Goal: Task Accomplishment & Management: Use online tool/utility

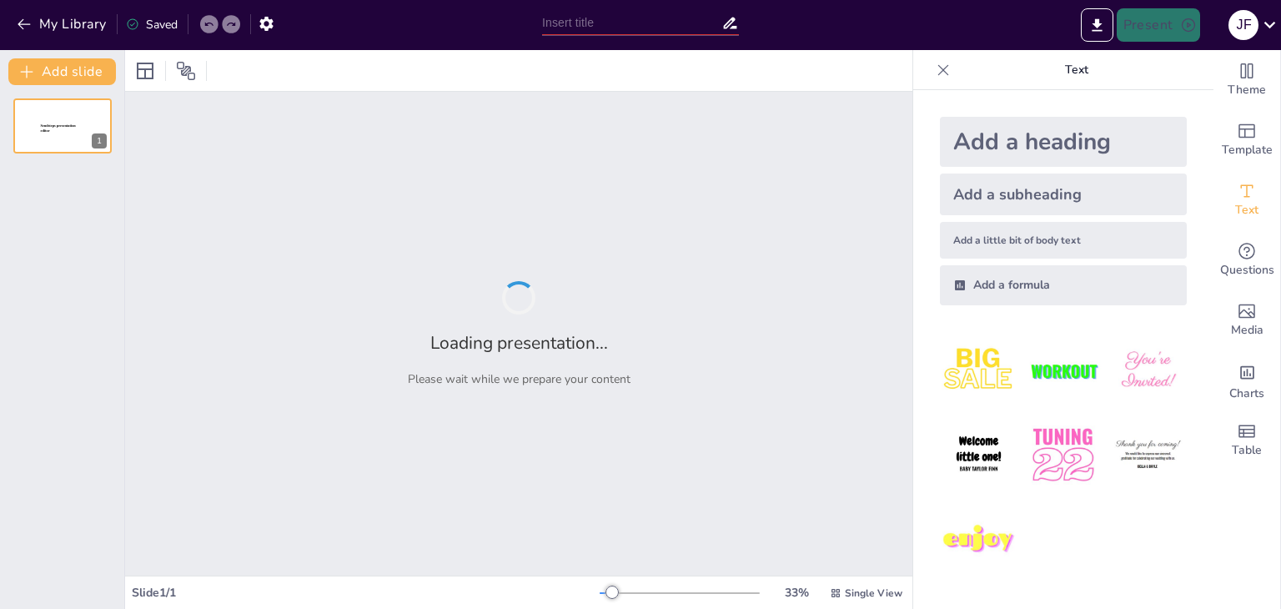
type input "ReciclArte Familiar: Fostering Sustainable Creativity Through Family Engagement"
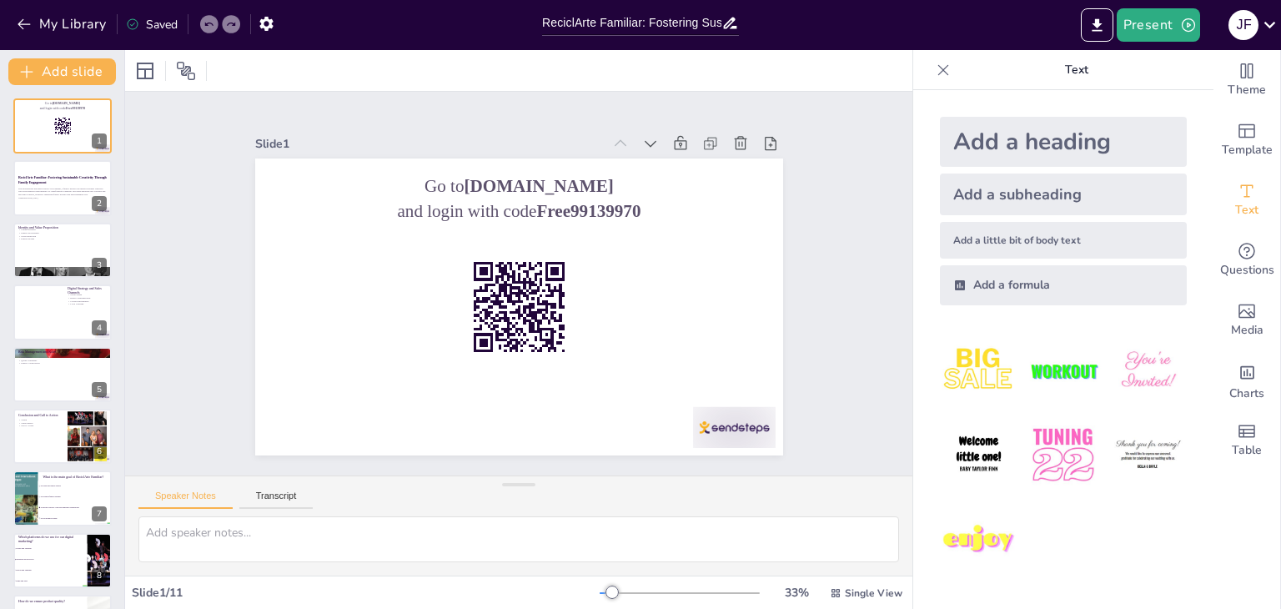
checkbox input "true"
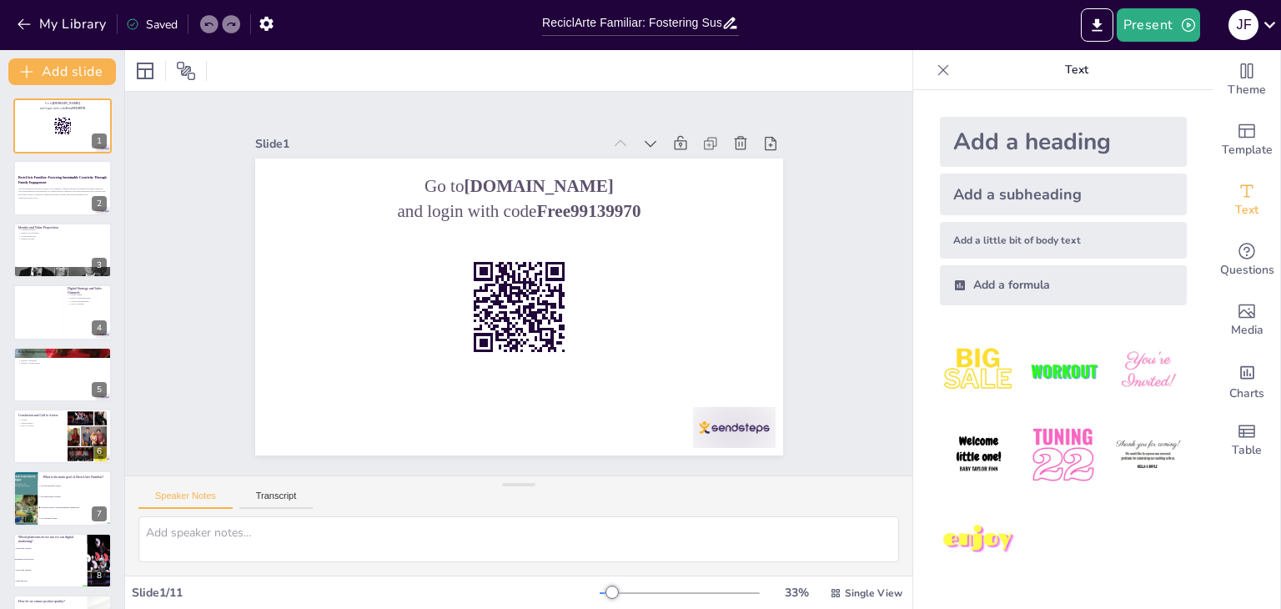
checkbox input "true"
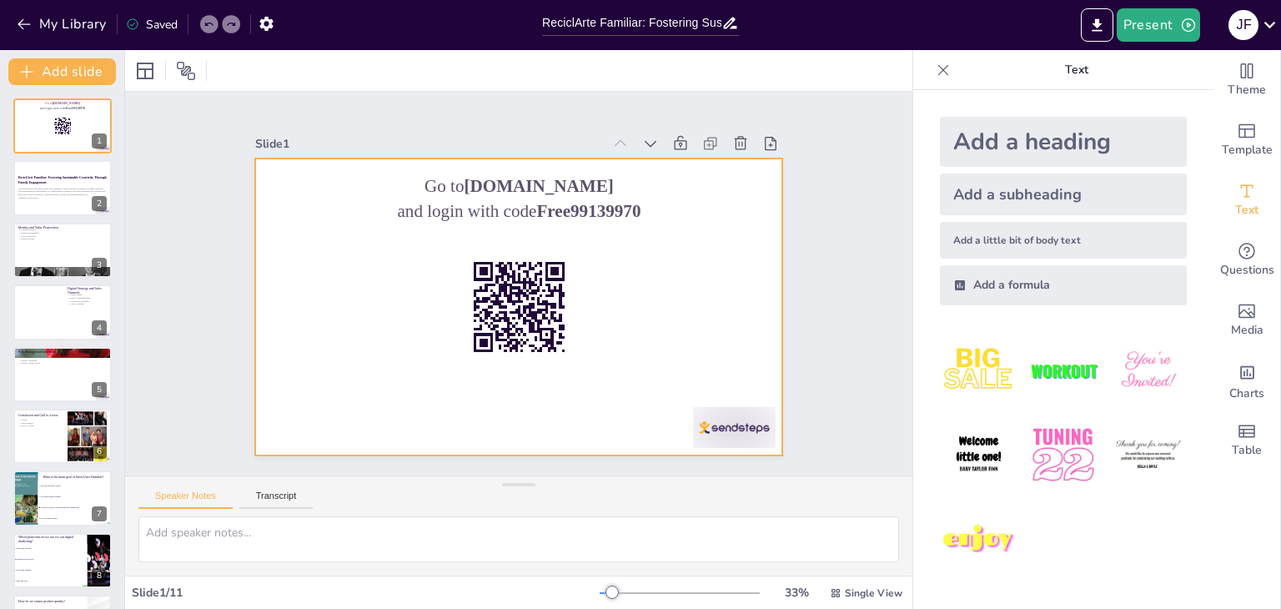
checkbox input "true"
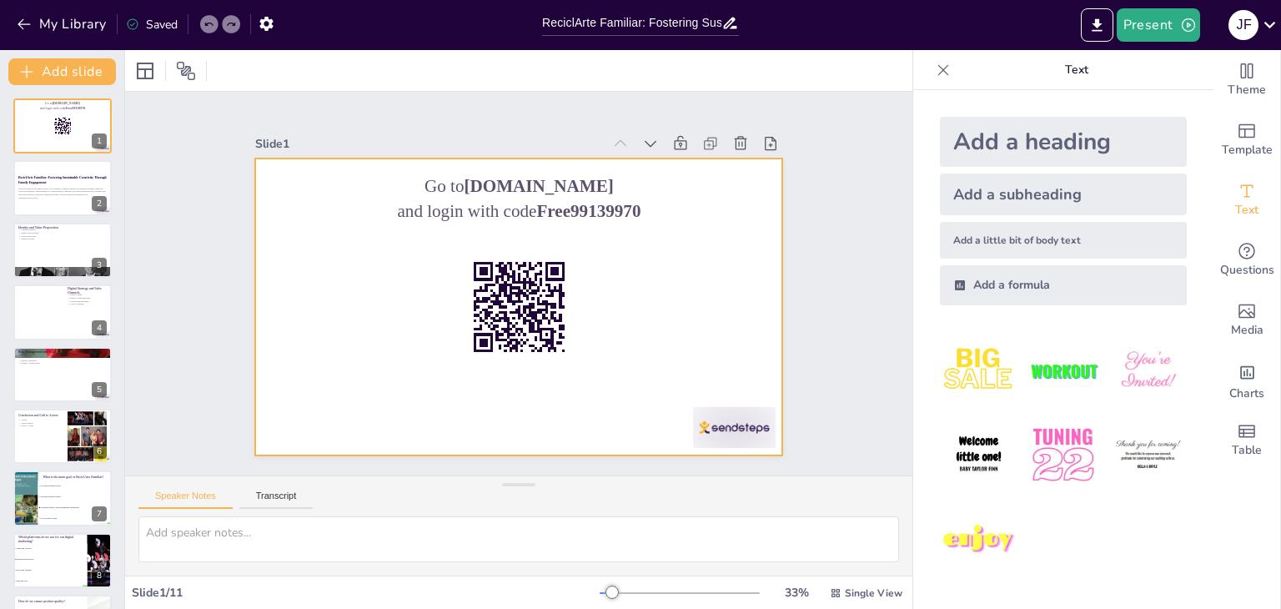
checkbox input "true"
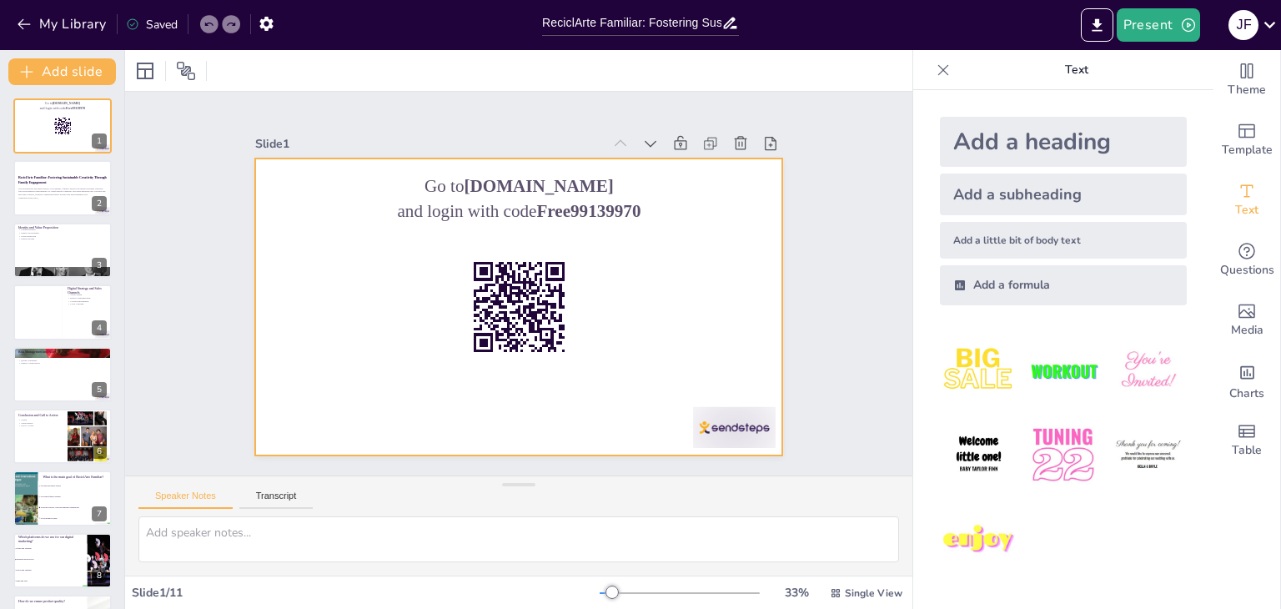
checkbox input "true"
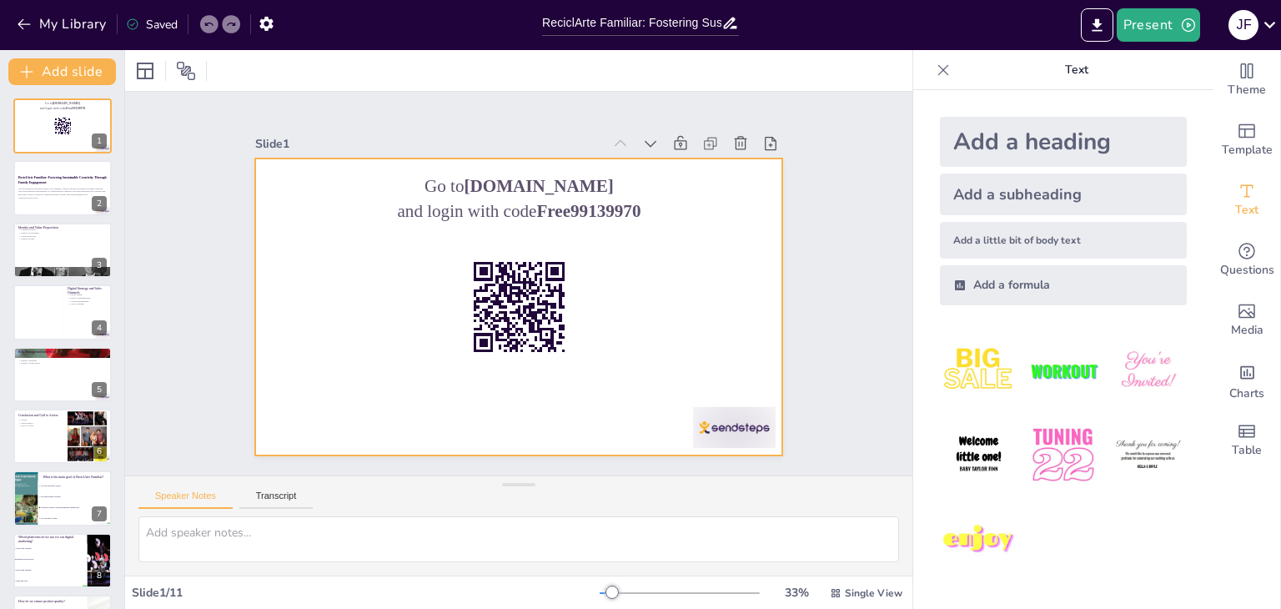
checkbox input "true"
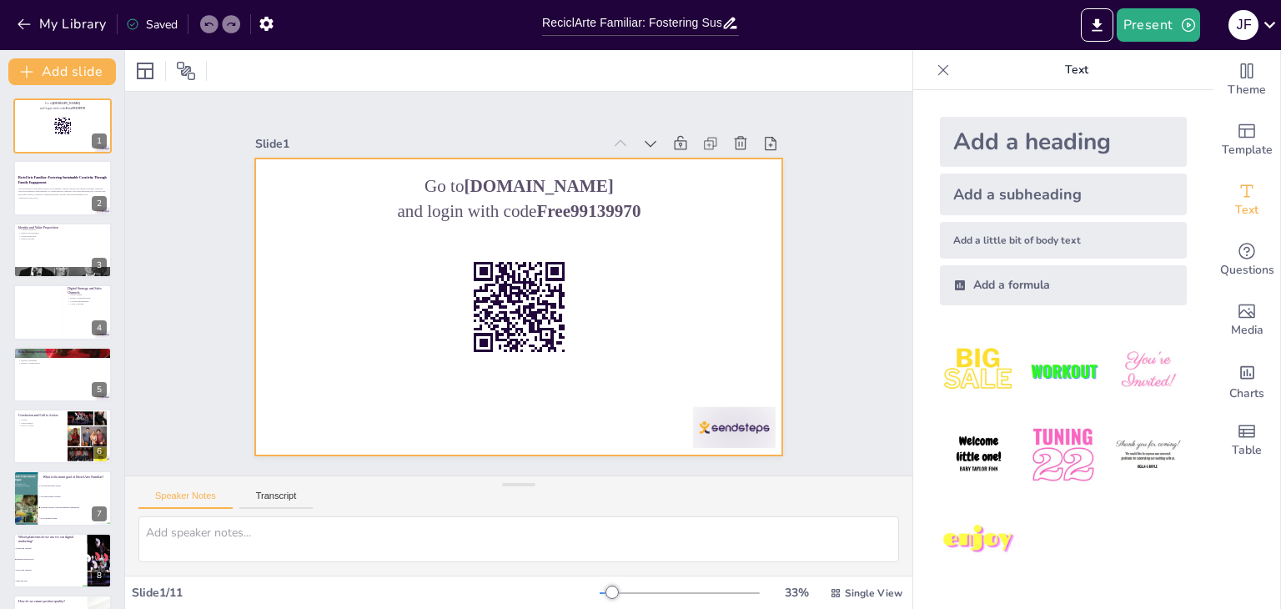
checkbox input "true"
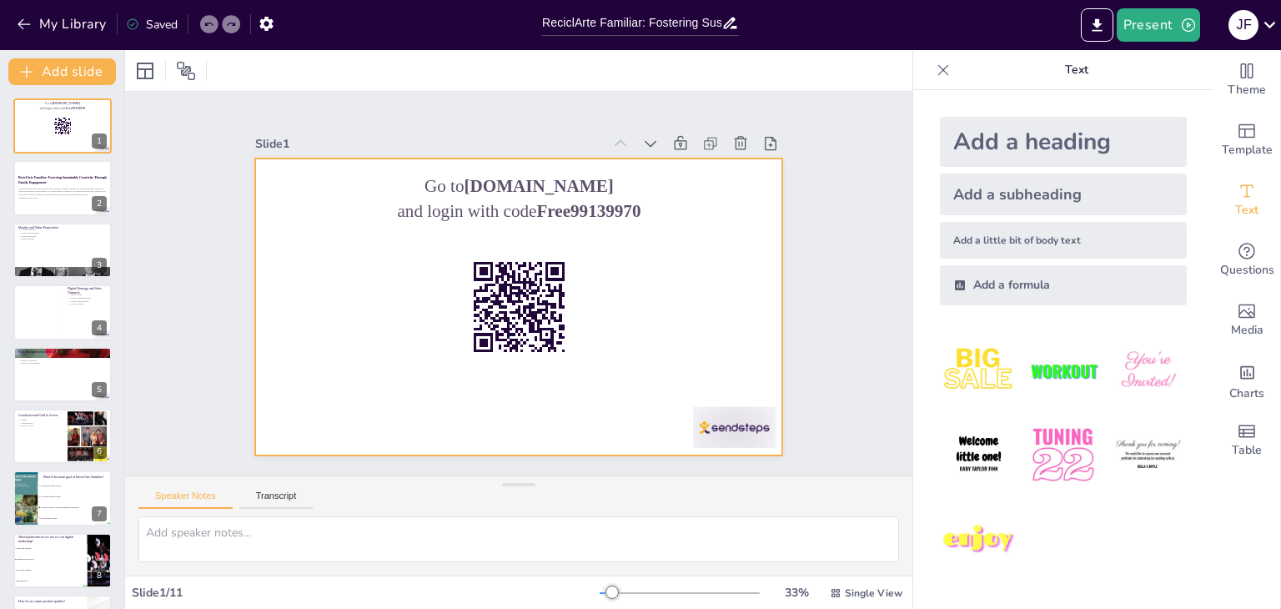
checkbox input "true"
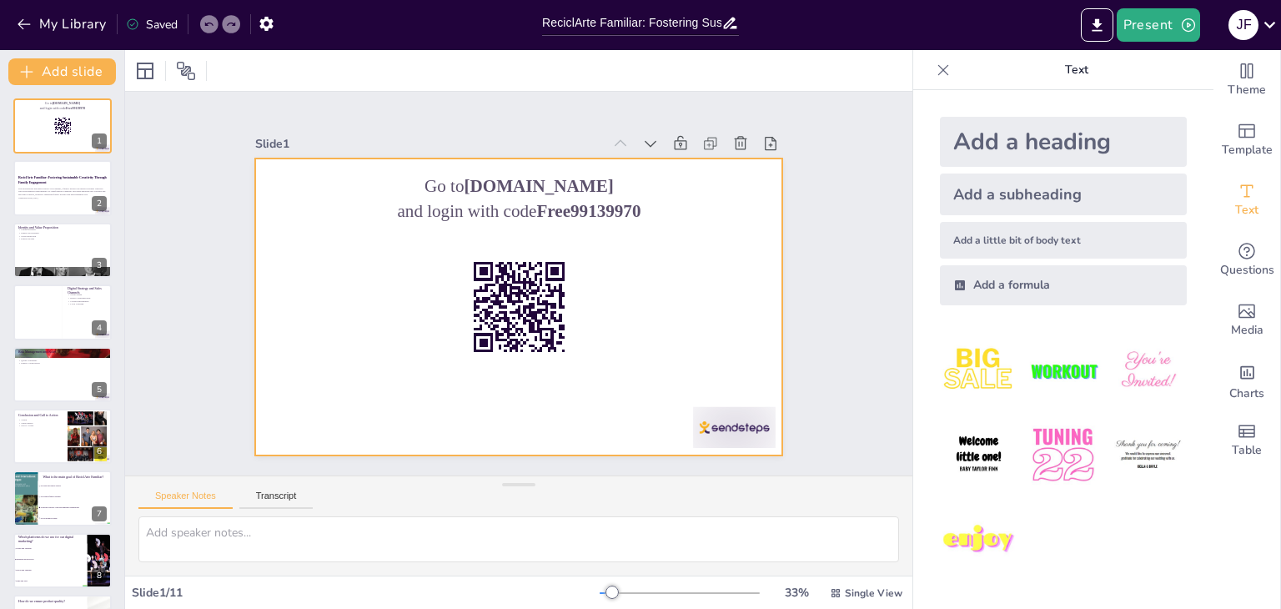
checkbox input "true"
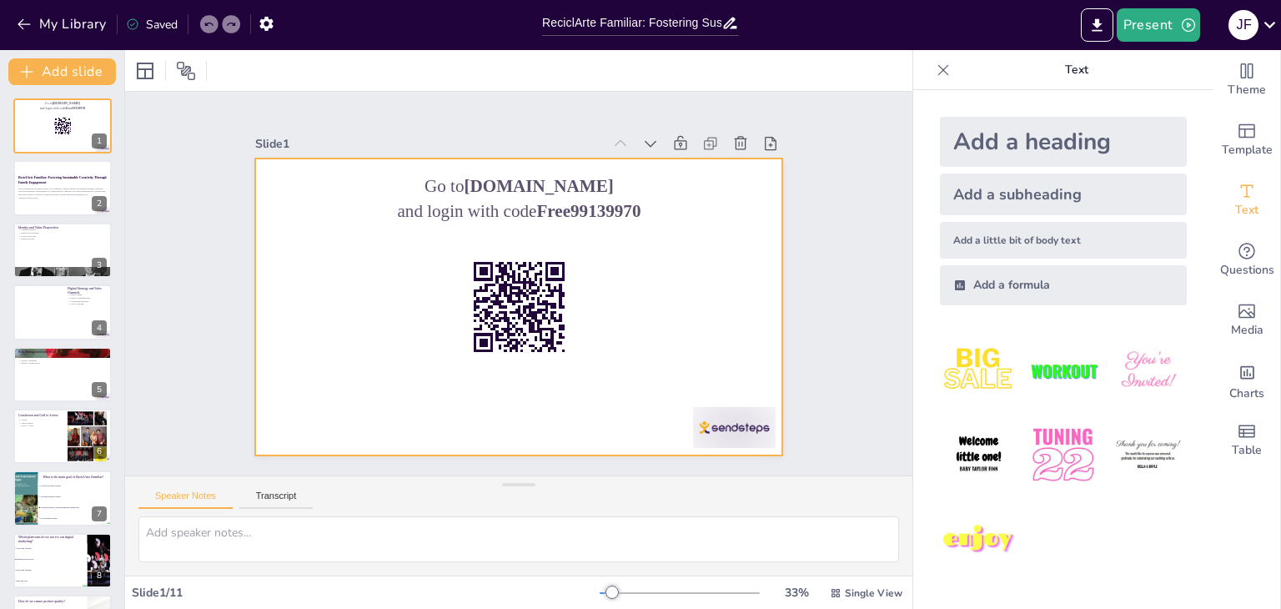
checkbox input "true"
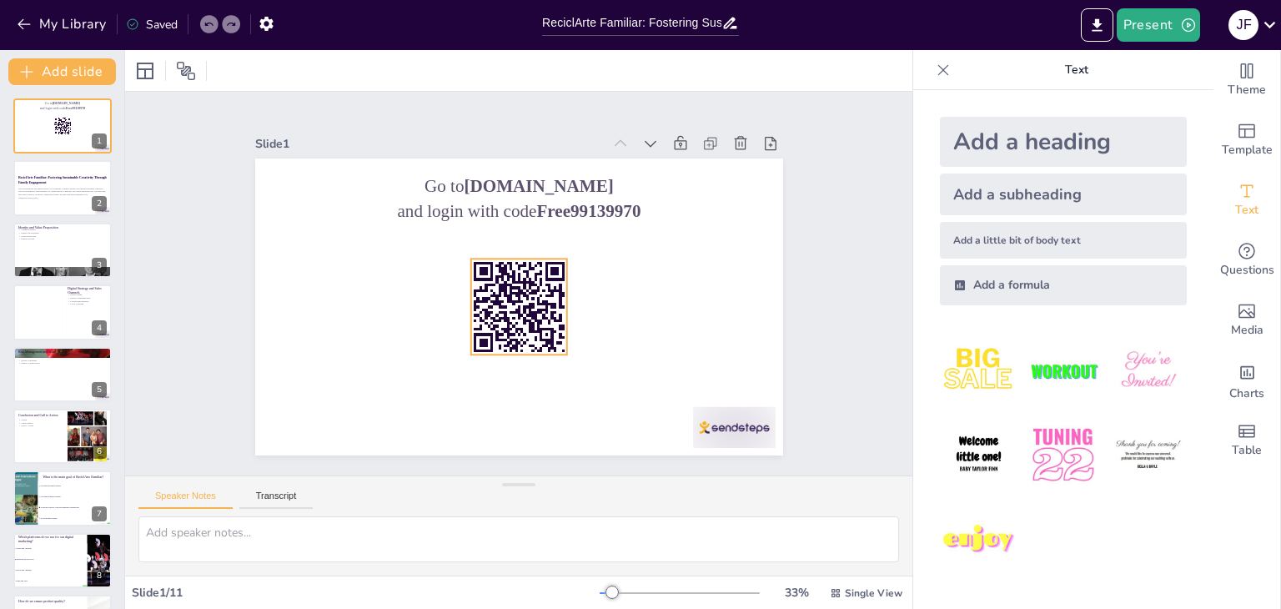
checkbox input "true"
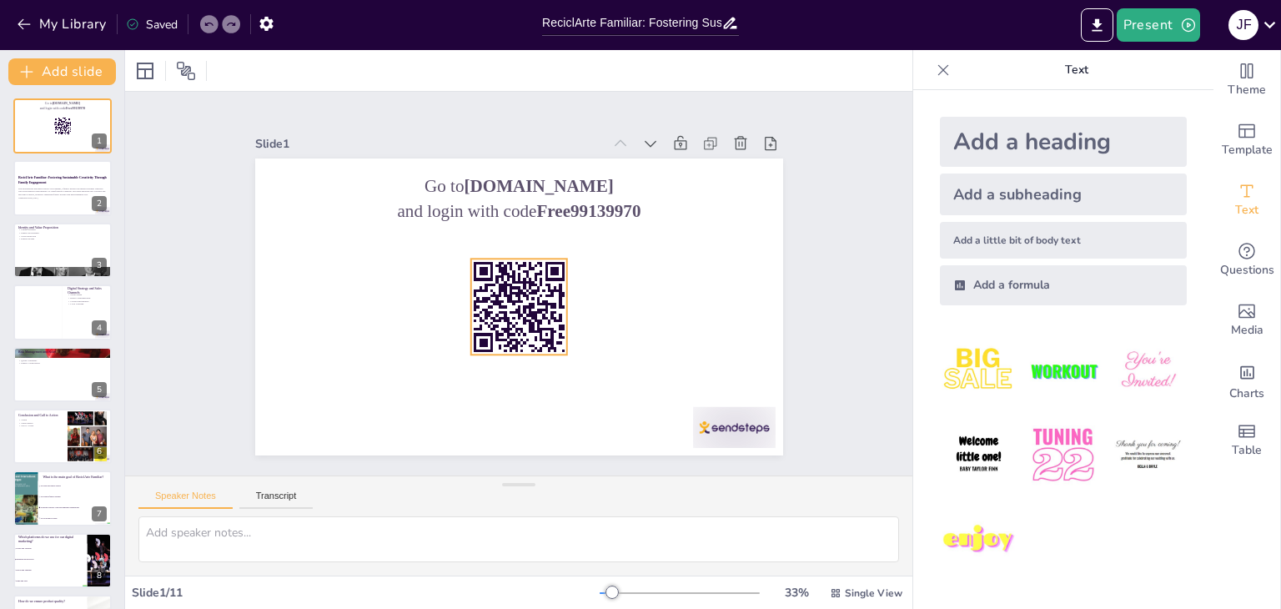
checkbox input "true"
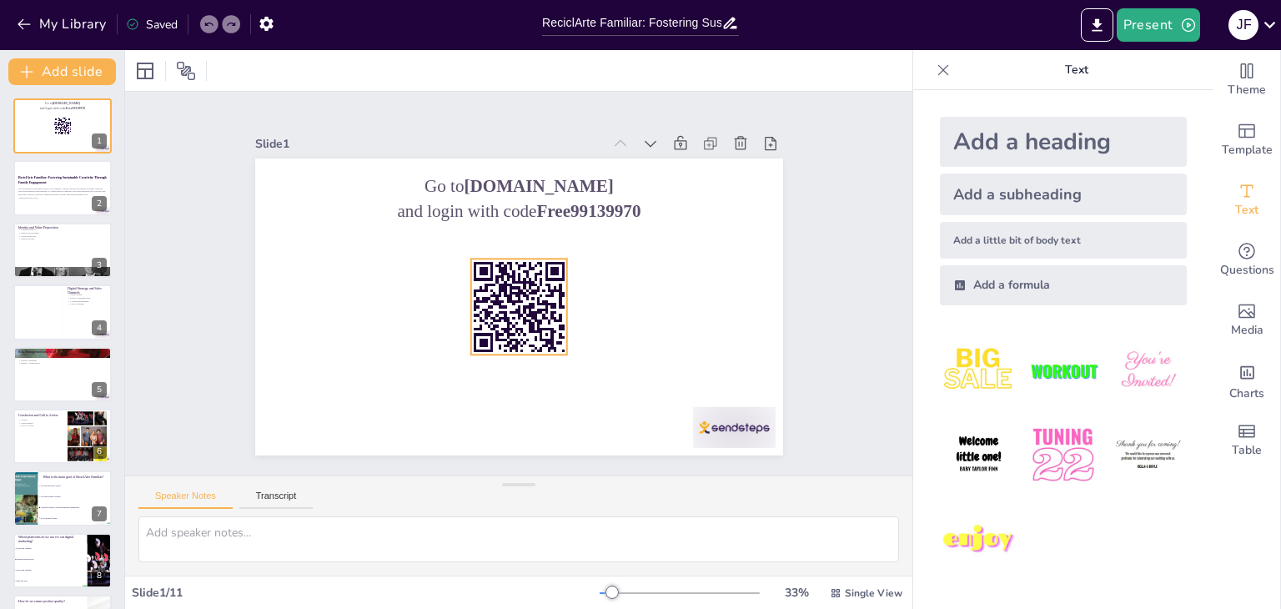
checkbox input "true"
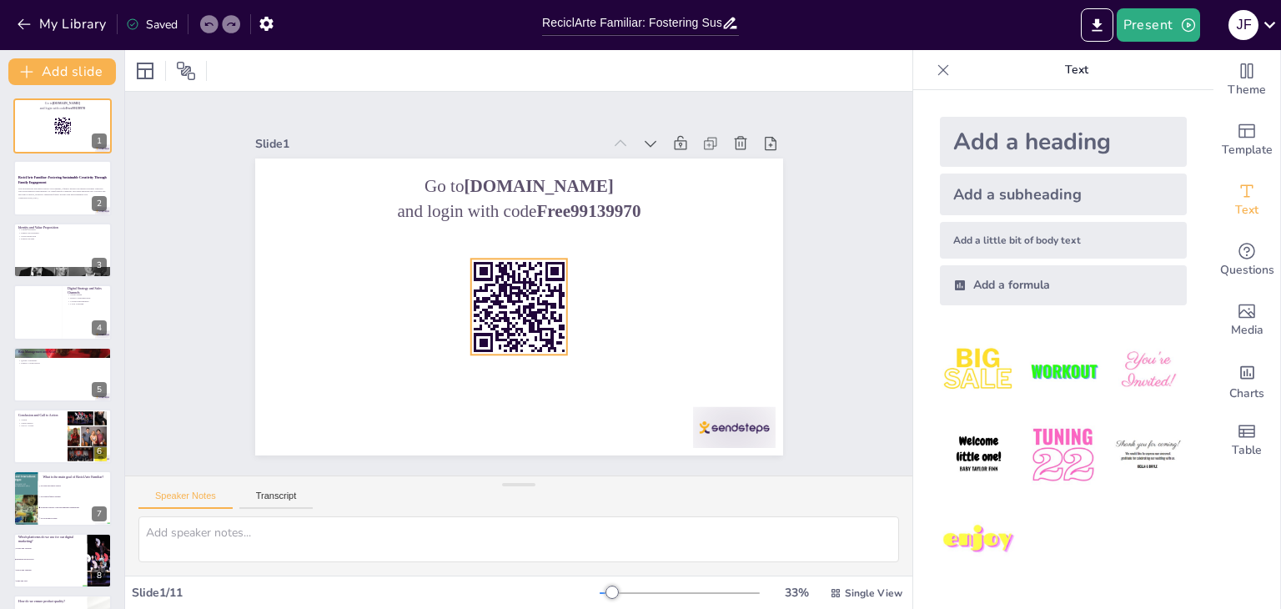
checkbox input "true"
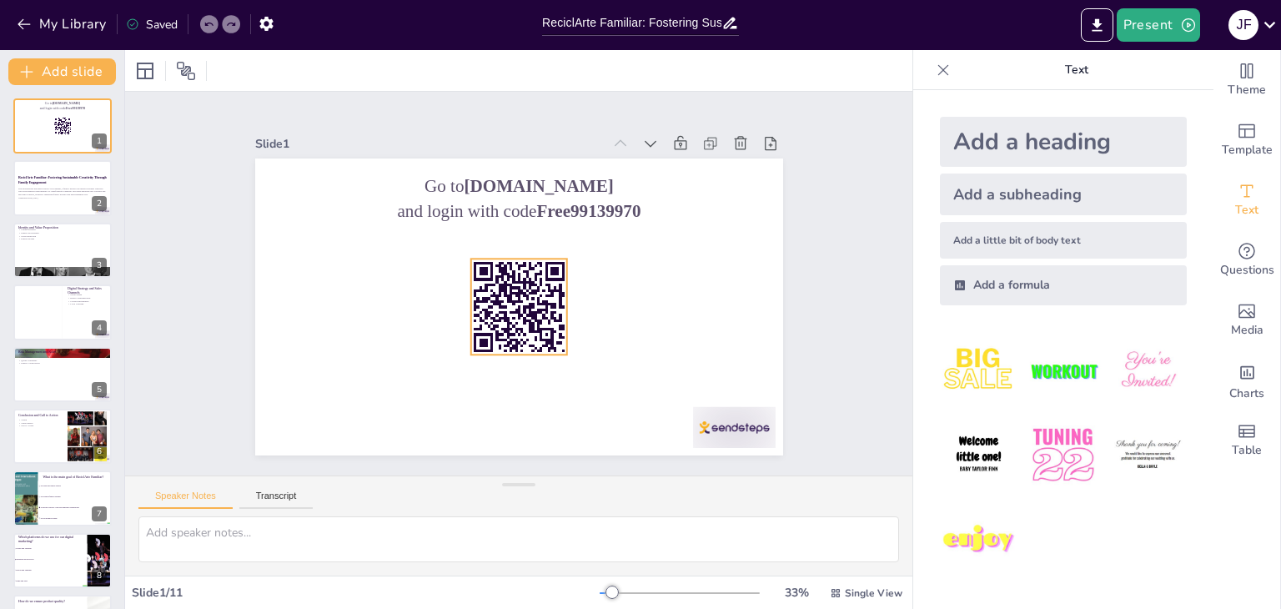
checkbox input "true"
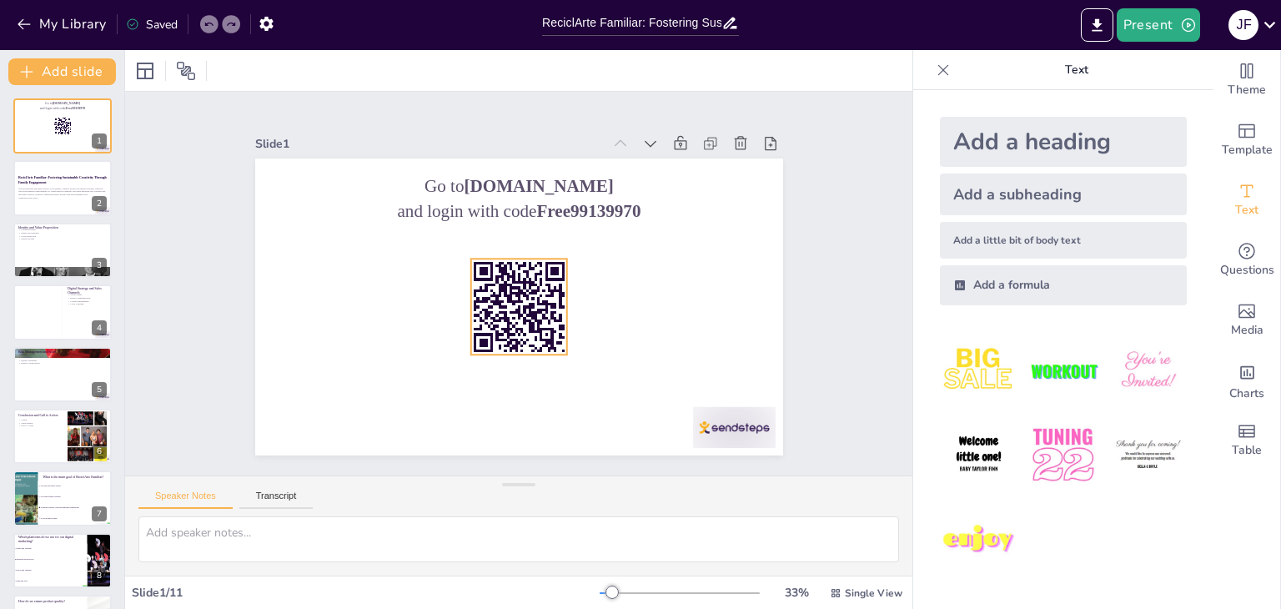
checkbox input "true"
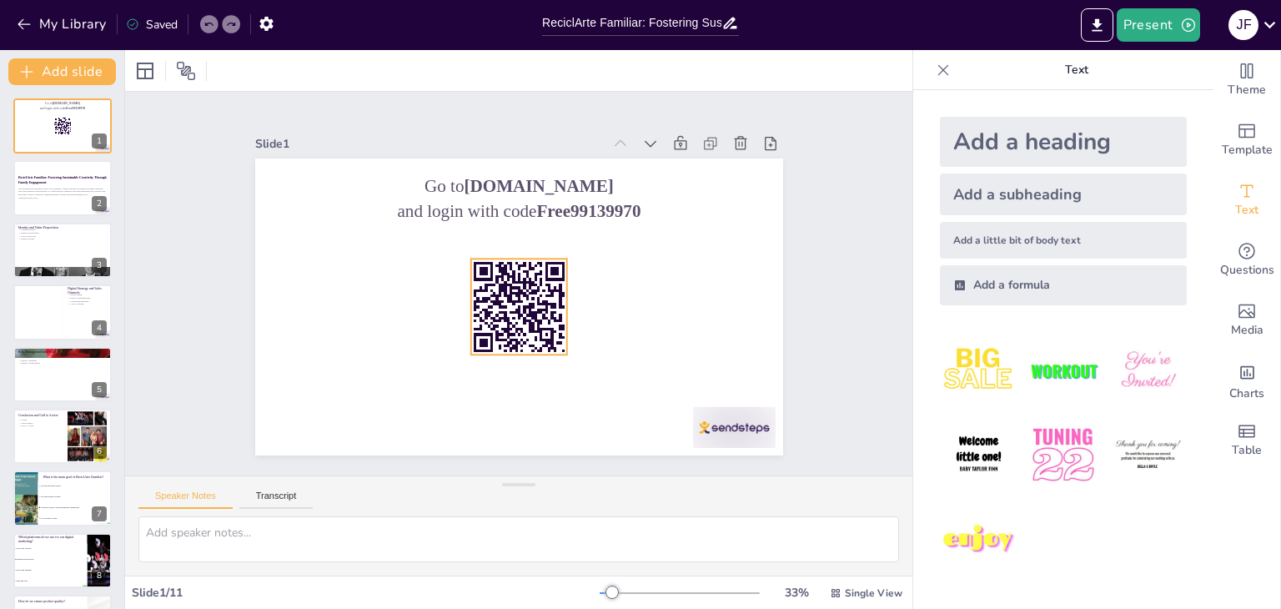
checkbox input "true"
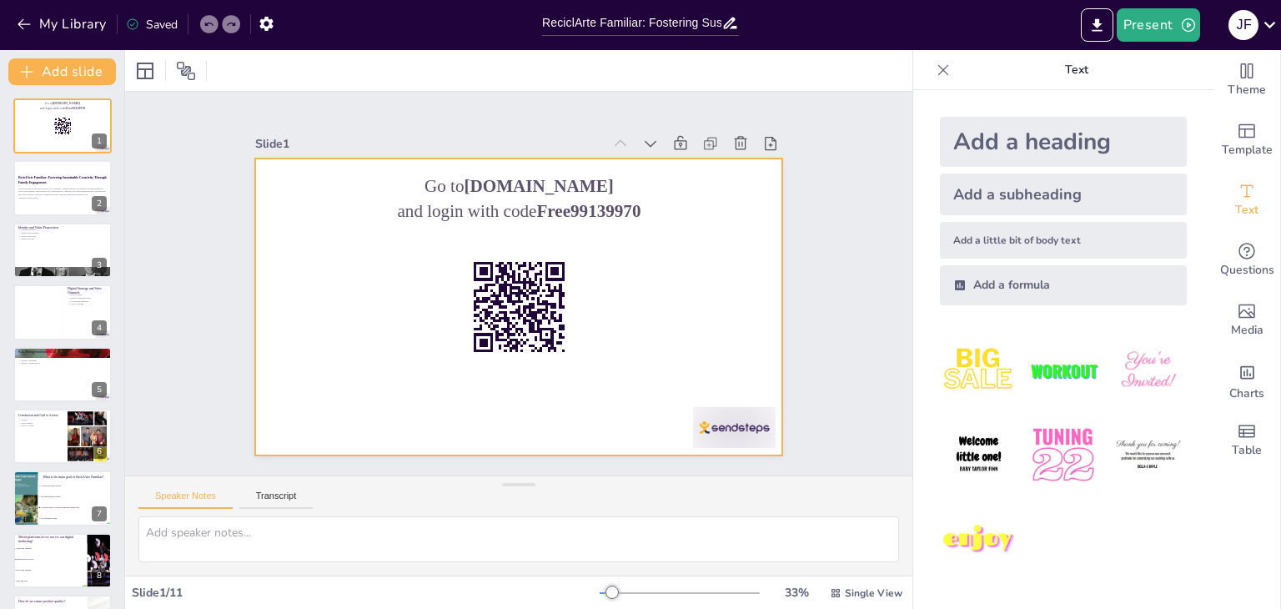
checkbox input "true"
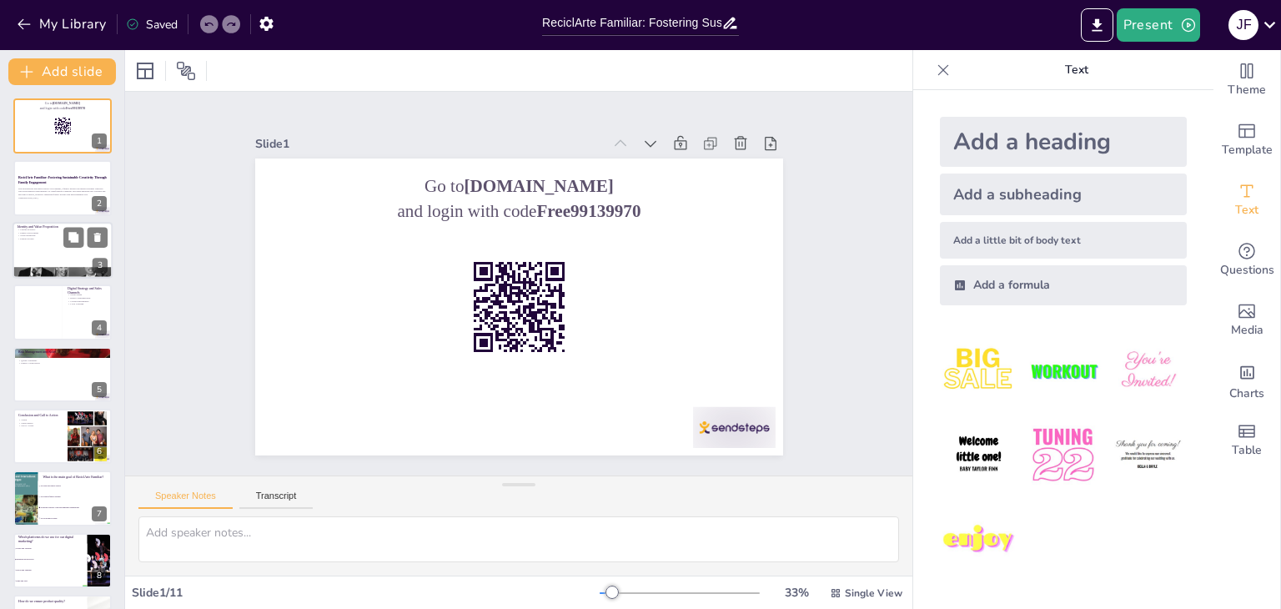
checkbox input "true"
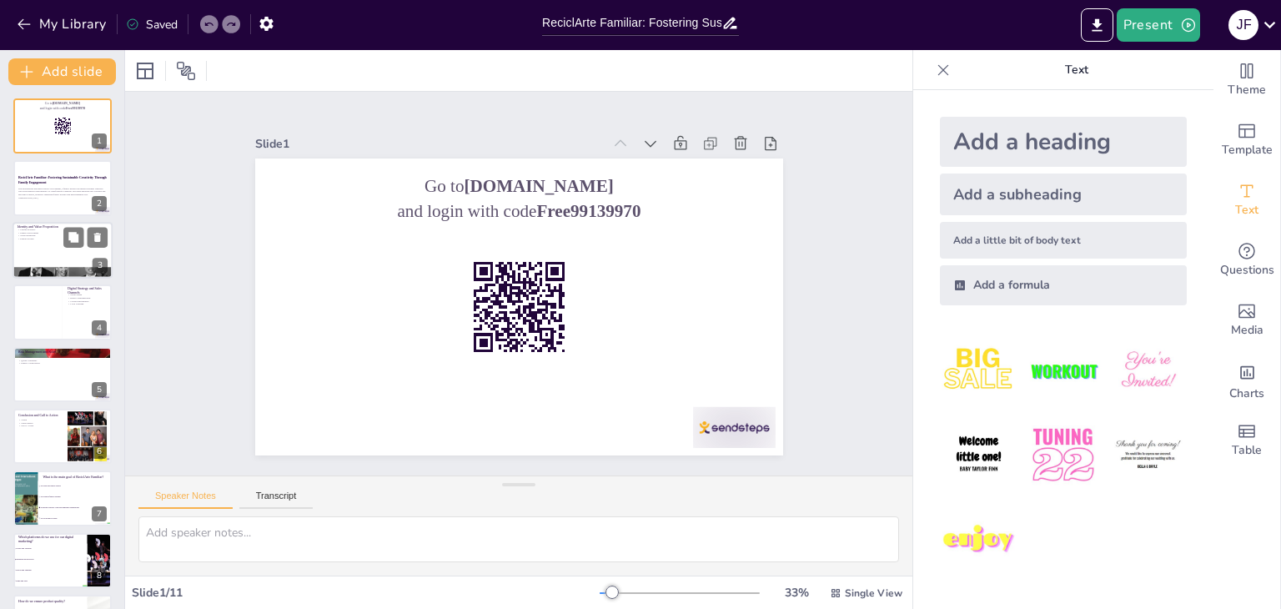
checkbox input "true"
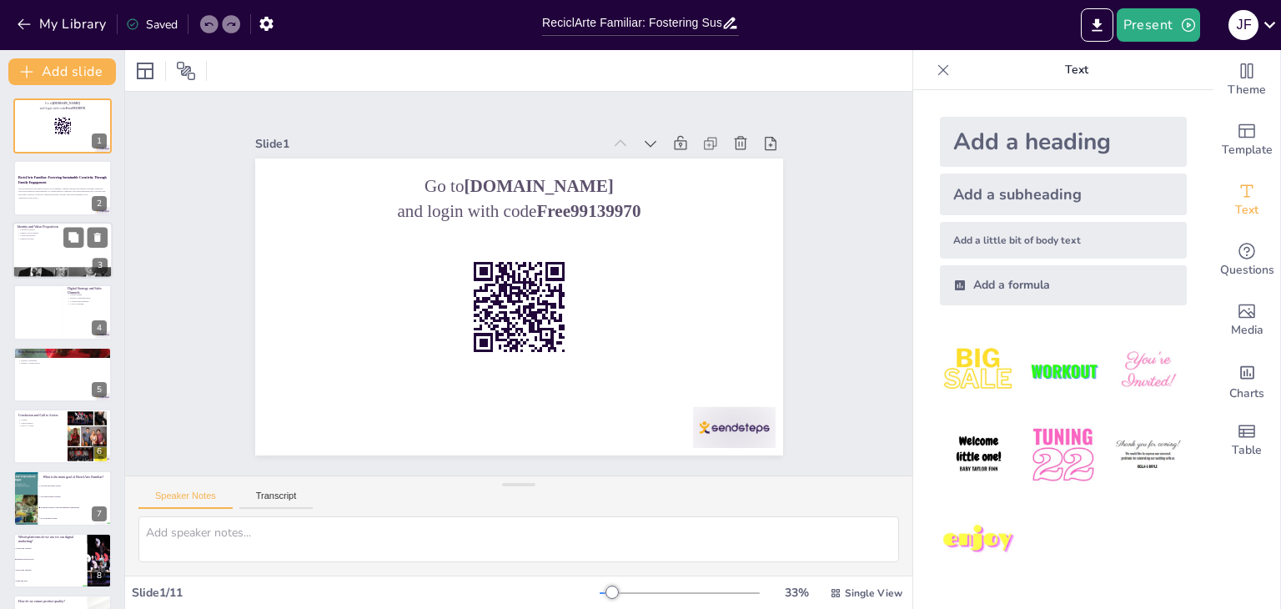
checkbox input "true"
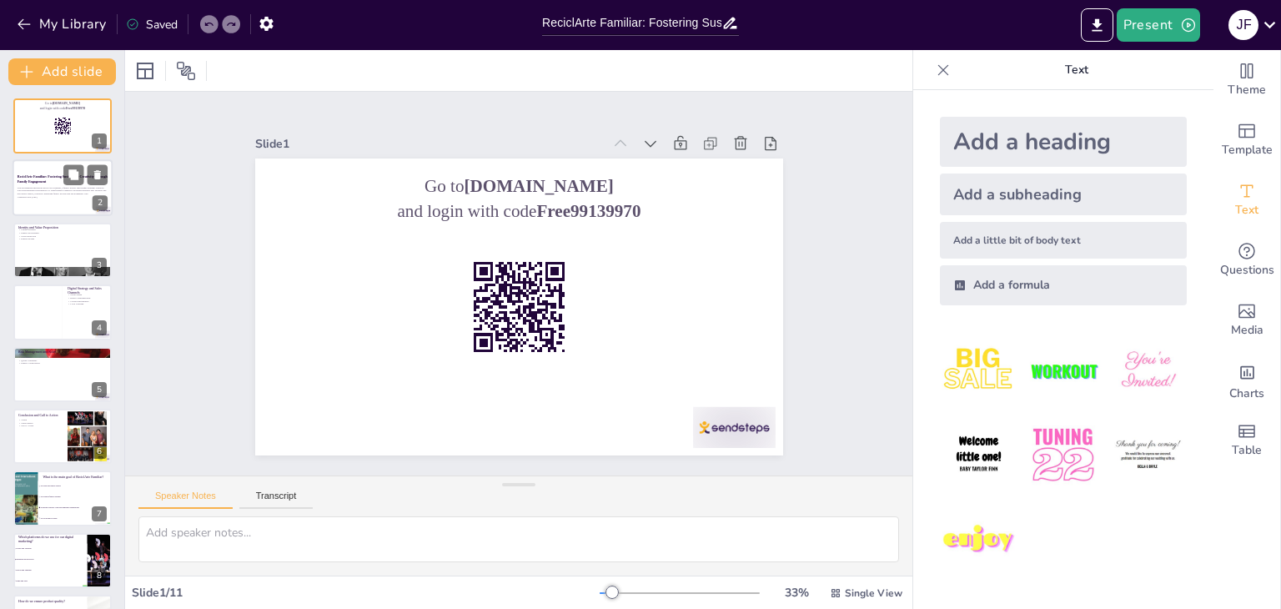
checkbox input "true"
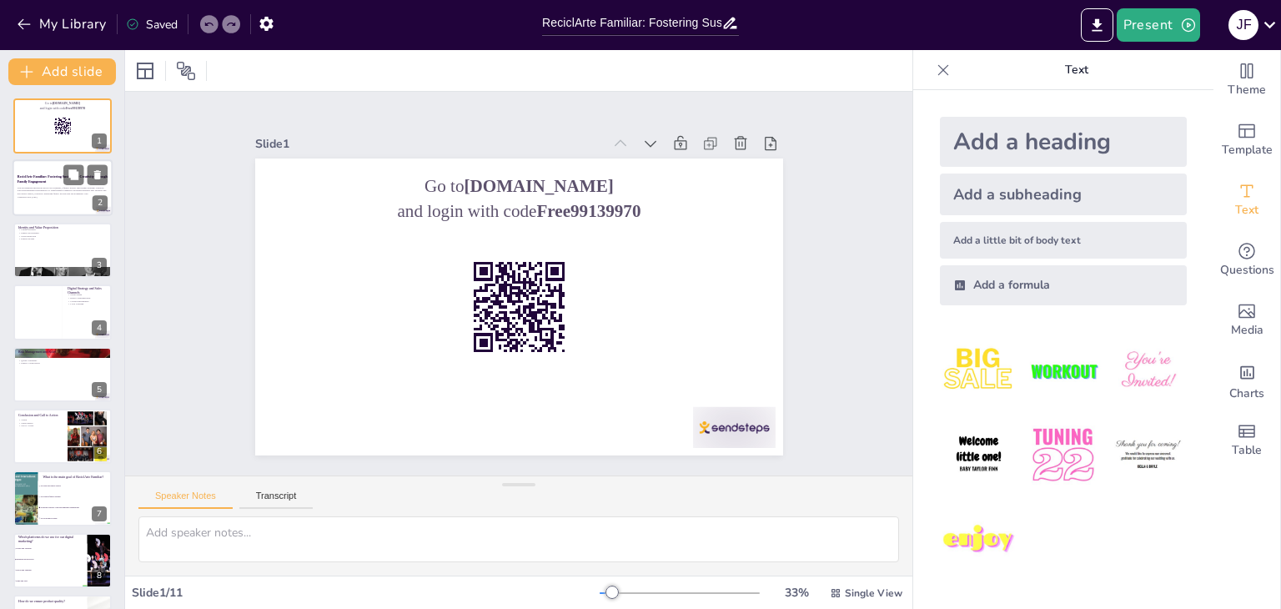
checkbox input "true"
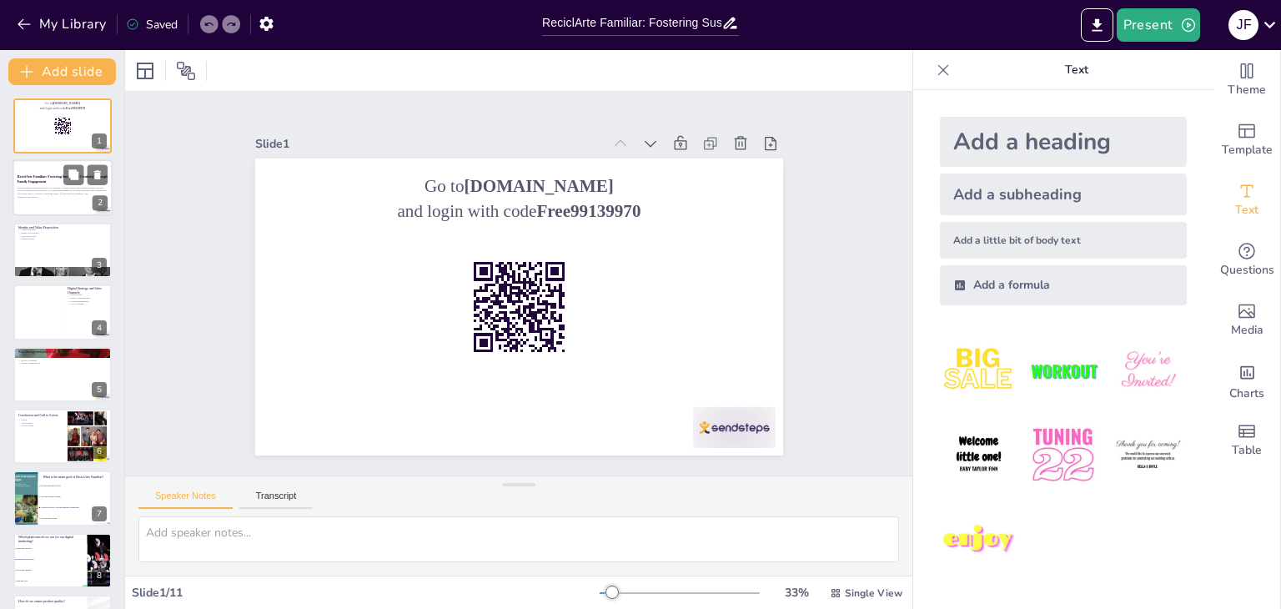
checkbox input "true"
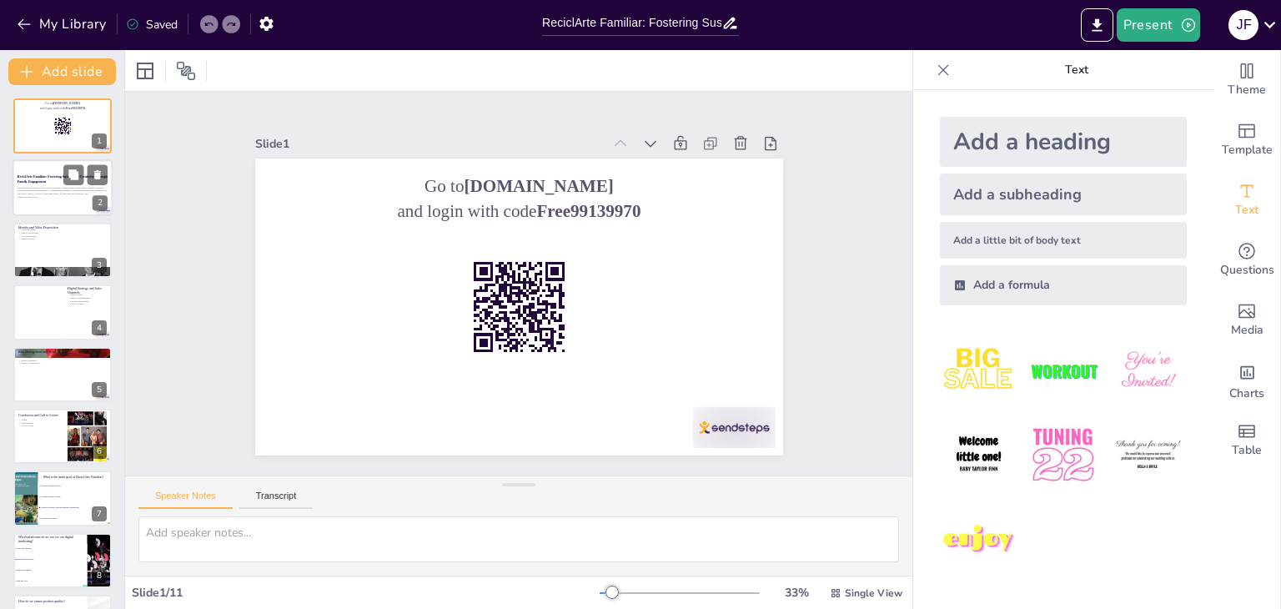
checkbox input "true"
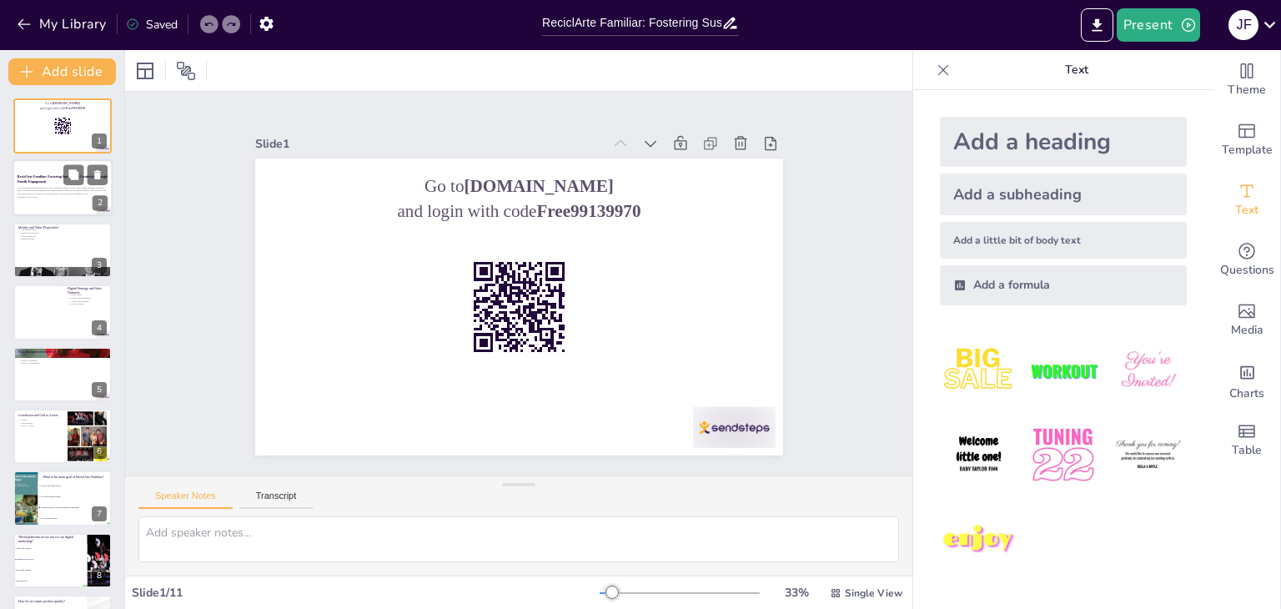
click at [26, 204] on div at bounding box center [63, 188] width 100 height 57
checkbox input "true"
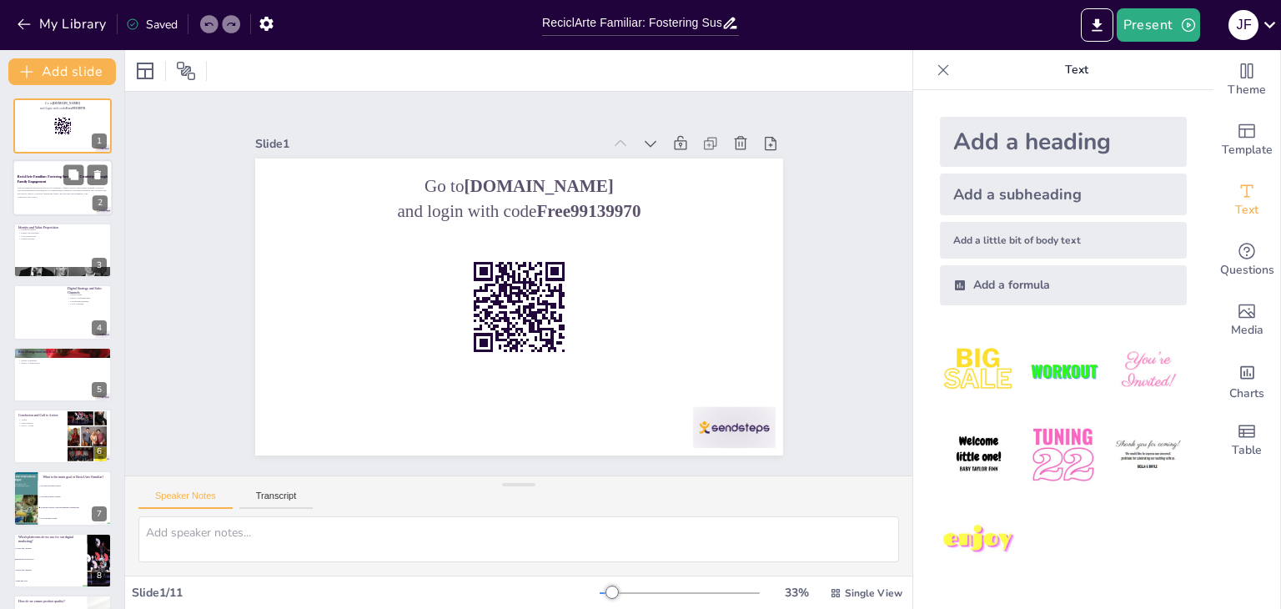
checkbox input "true"
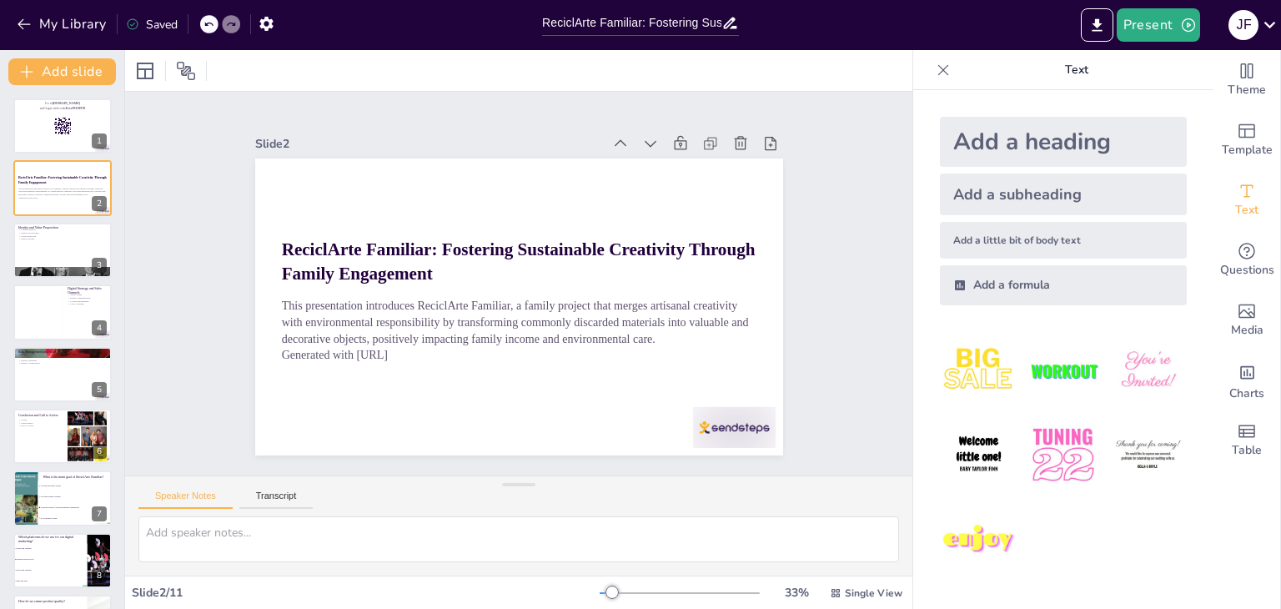
checkbox input "true"
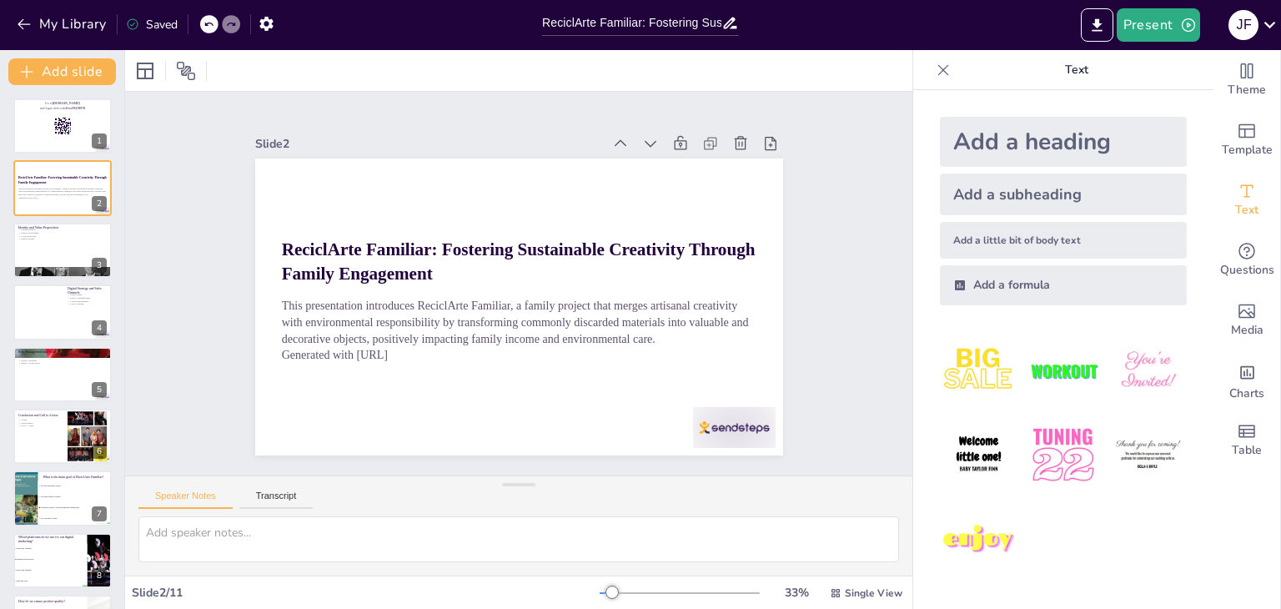
checkbox input "true"
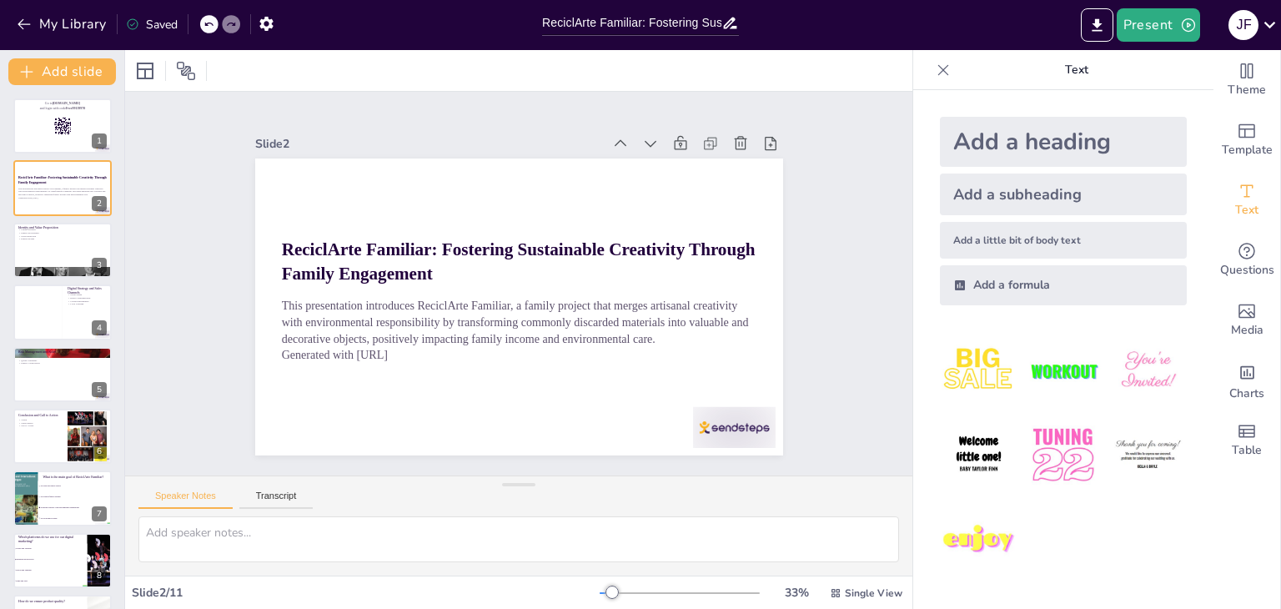
checkbox input "true"
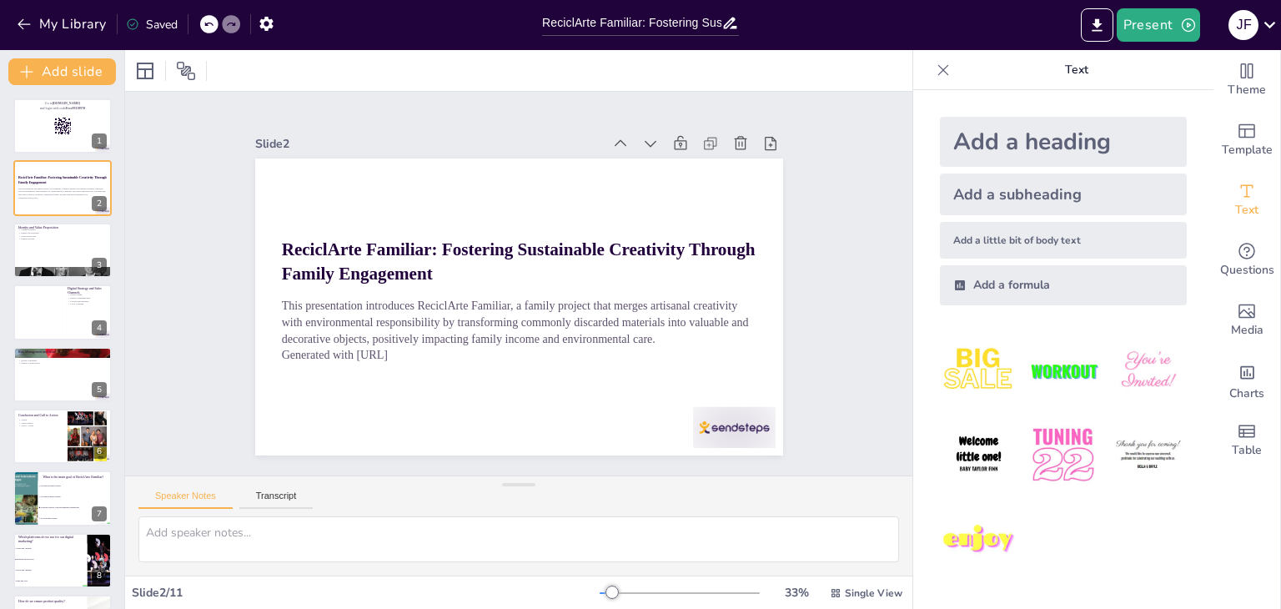
checkbox input "true"
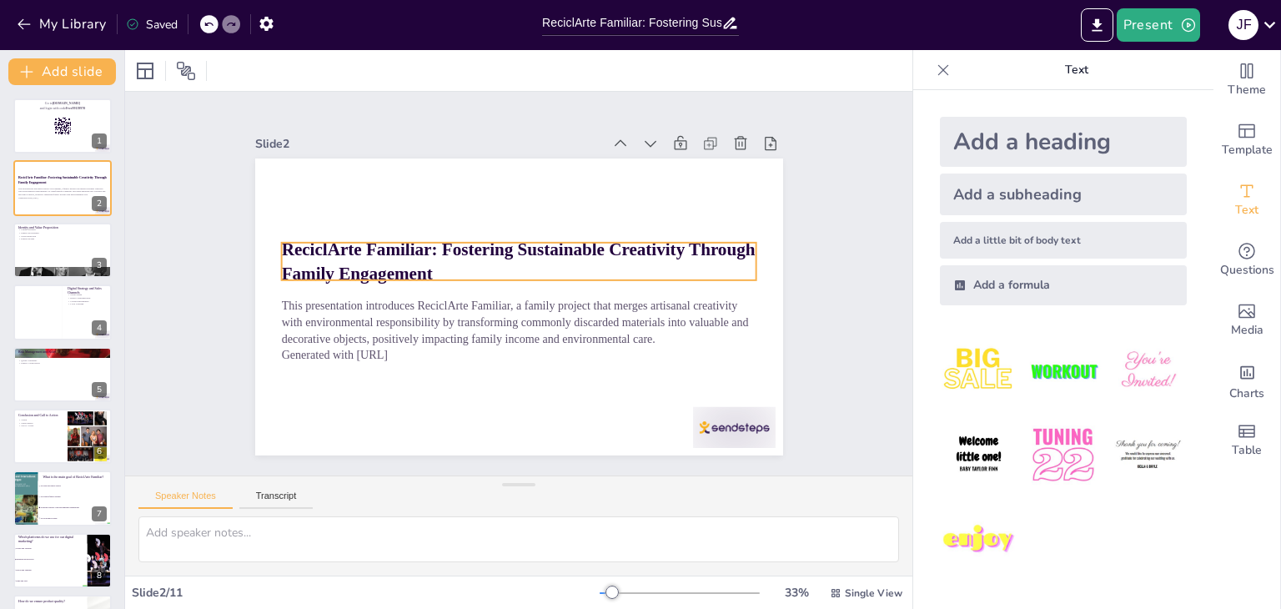
checkbox input "true"
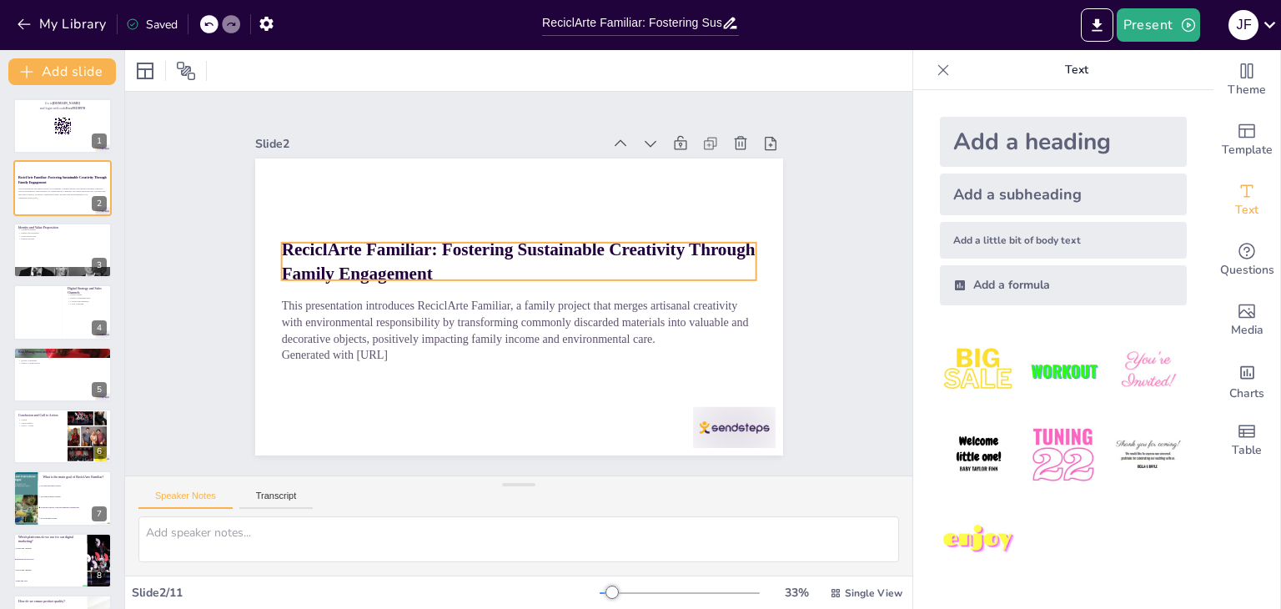
checkbox input "true"
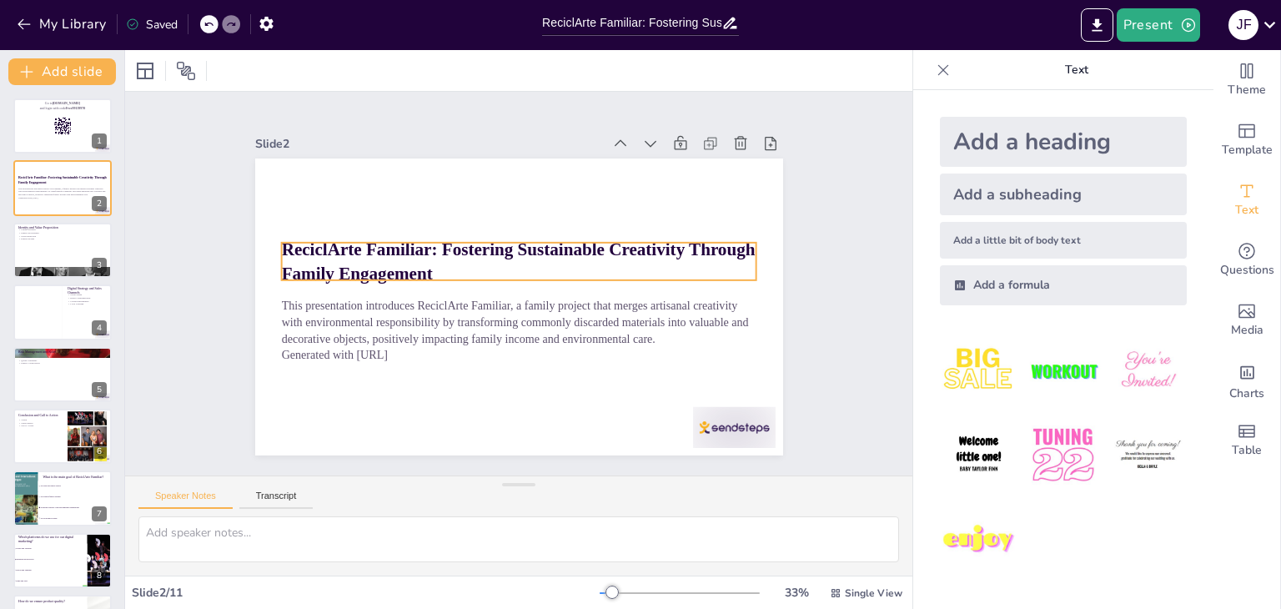
checkbox input "true"
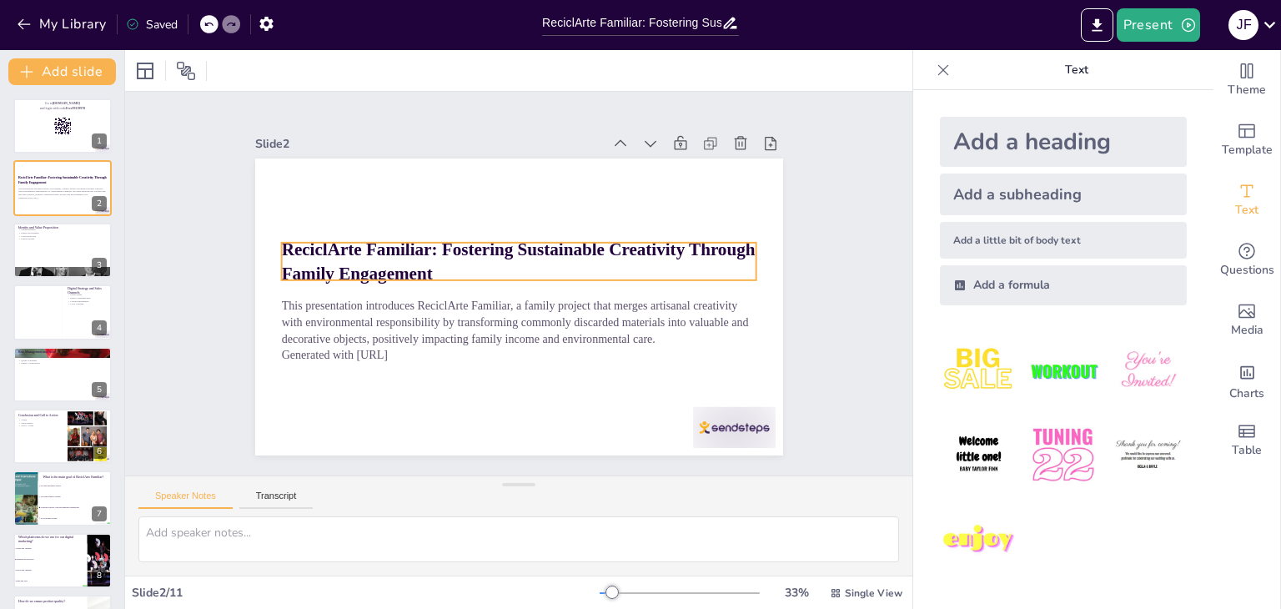
checkbox input "true"
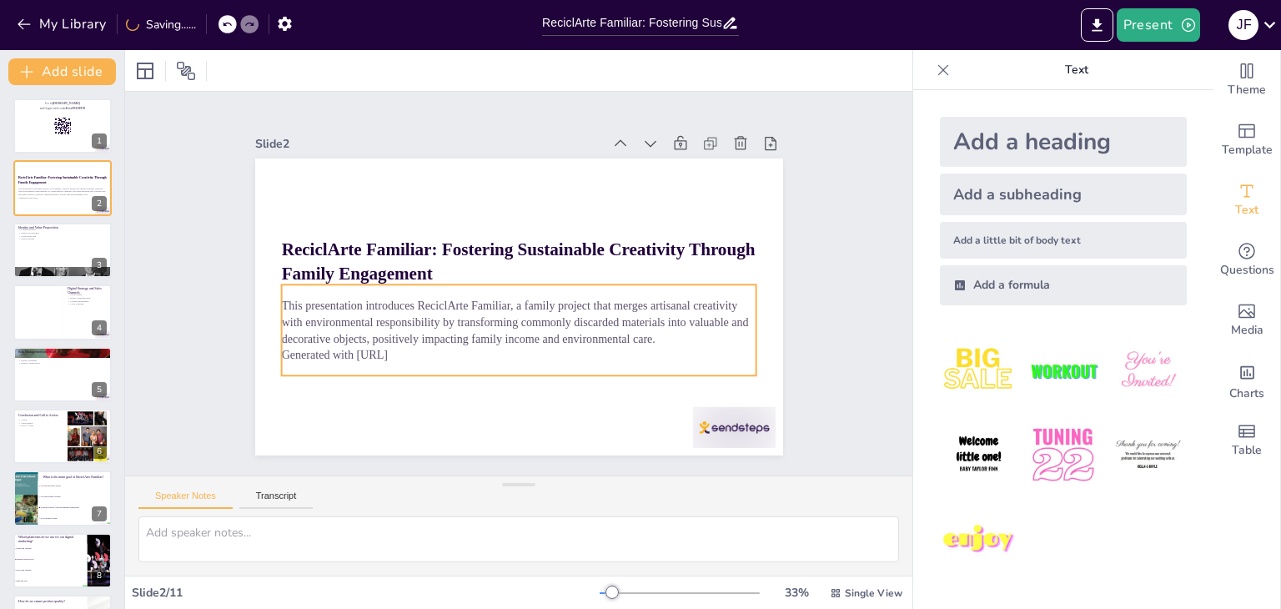
checkbox input "true"
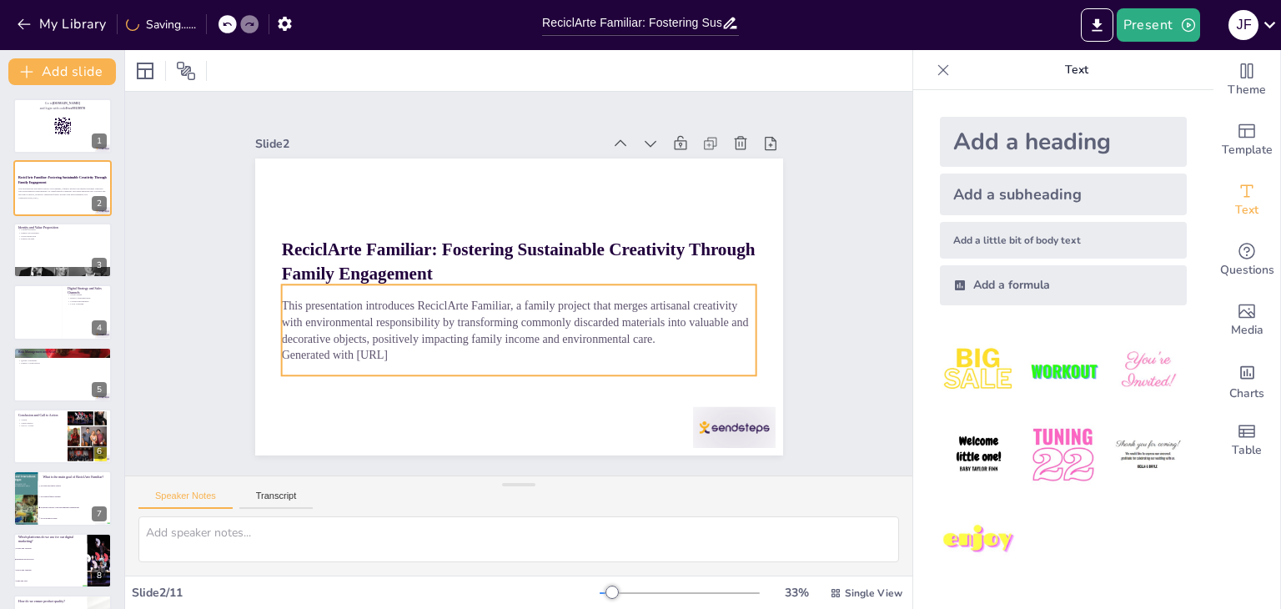
checkbox input "true"
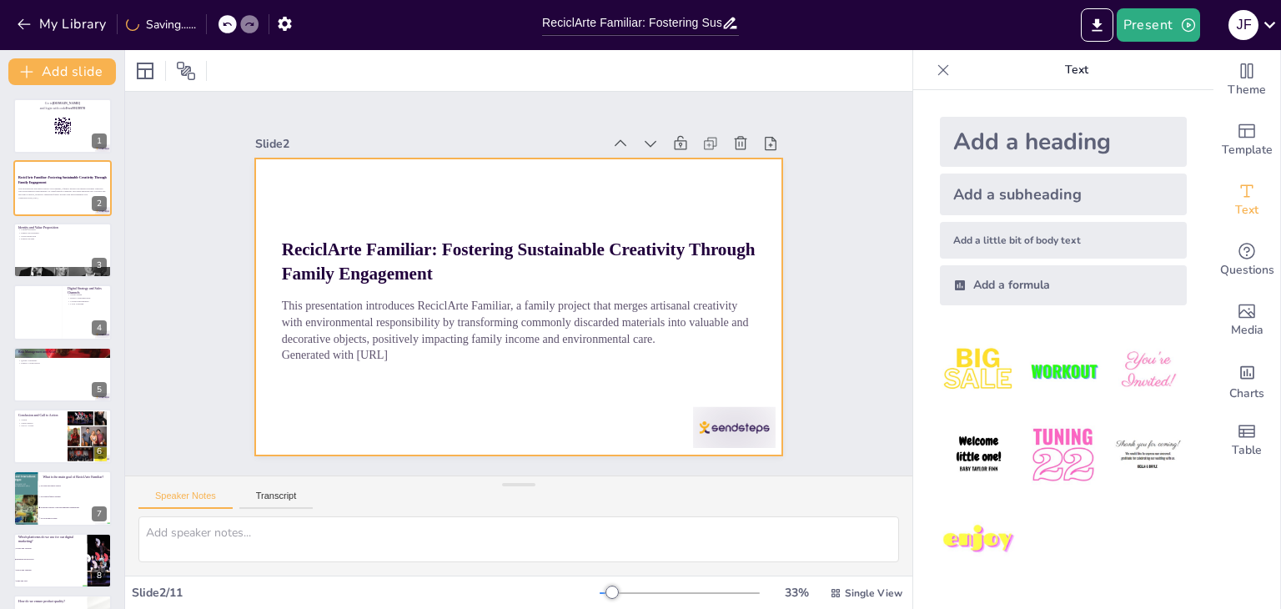
checkbox input "true"
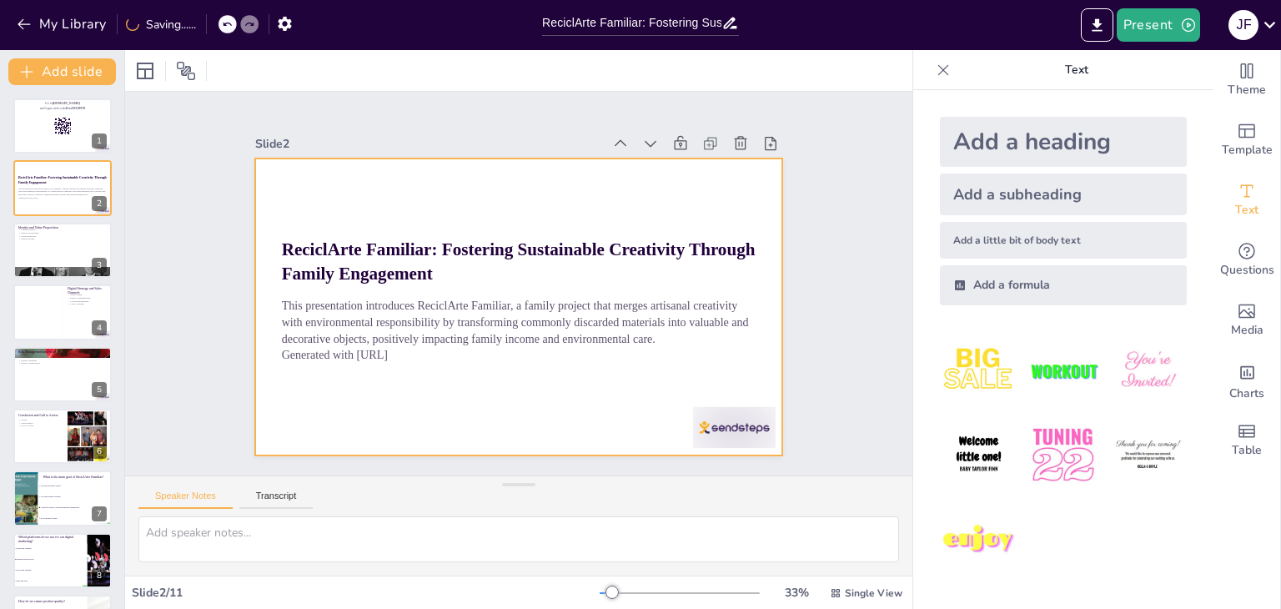
checkbox input "true"
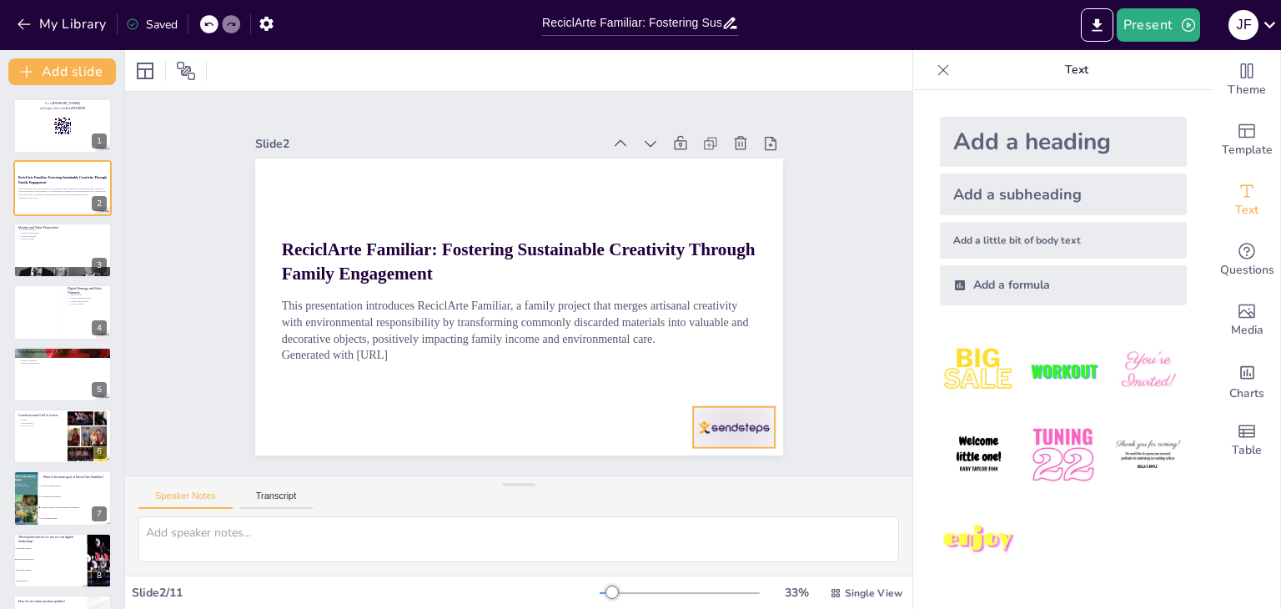
click at [525, 73] on div at bounding box center [482, 27] width 86 height 89
checkbox input "true"
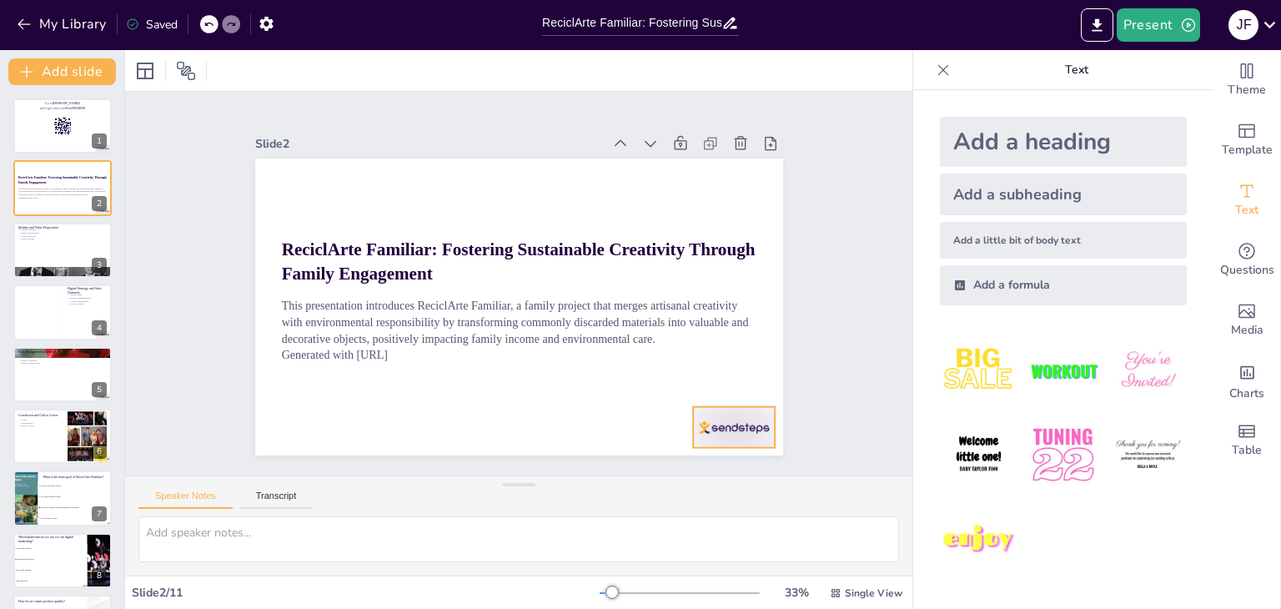
checkbox input "true"
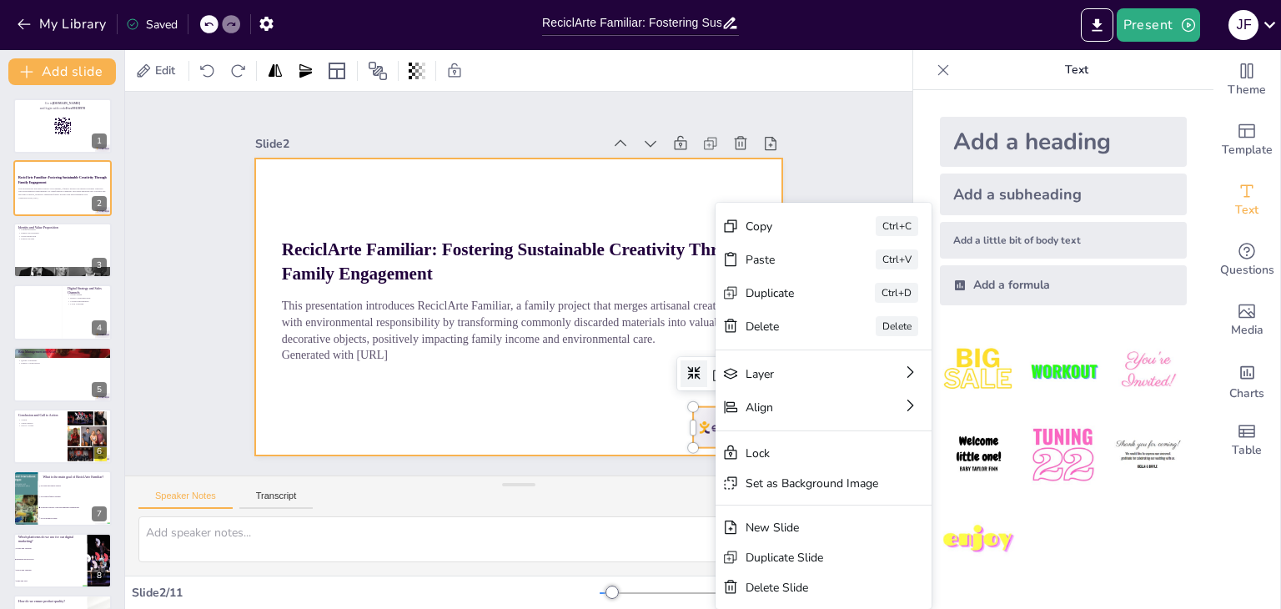
click at [596, 428] on div at bounding box center [504, 303] width 601 height 551
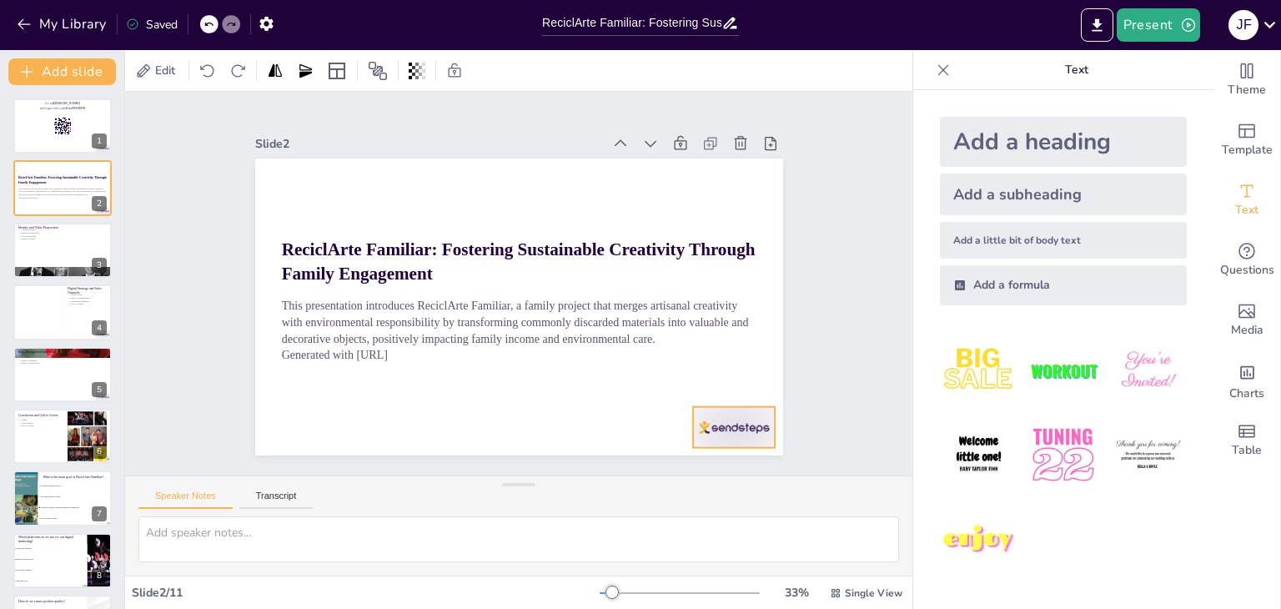
click at [679, 477] on div at bounding box center [633, 515] width 92 height 77
click at [686, 462] on icon at bounding box center [672, 476] width 28 height 28
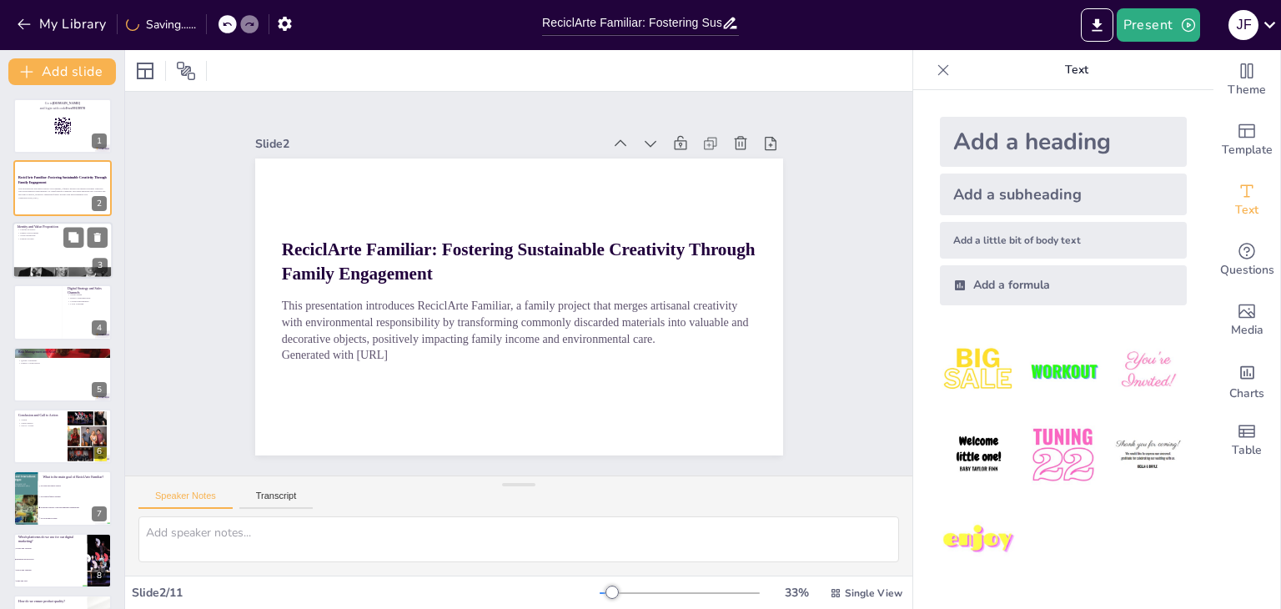
click at [45, 254] on div at bounding box center [63, 250] width 100 height 57
